Goal: Information Seeking & Learning: Learn about a topic

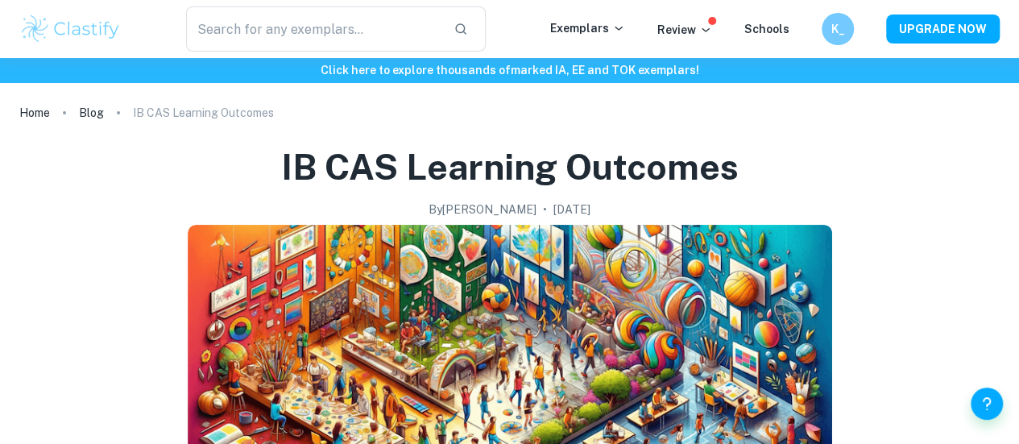
click at [93, 36] on img at bounding box center [70, 29] width 102 height 32
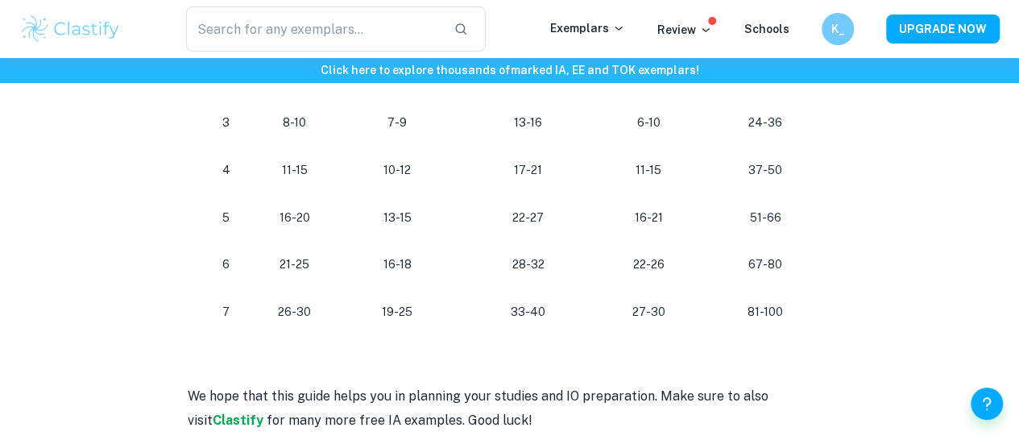
scroll to position [1648, 0]
